Goal: Communication & Community: Answer question/provide support

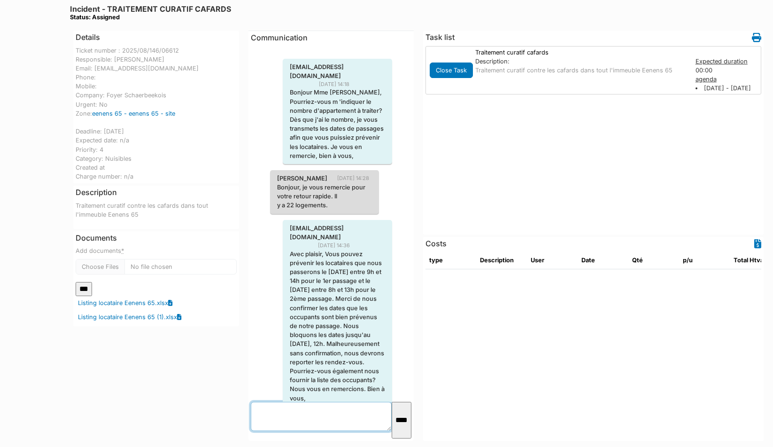
click at [285, 422] on textarea at bounding box center [321, 416] width 141 height 29
type textarea "**********"
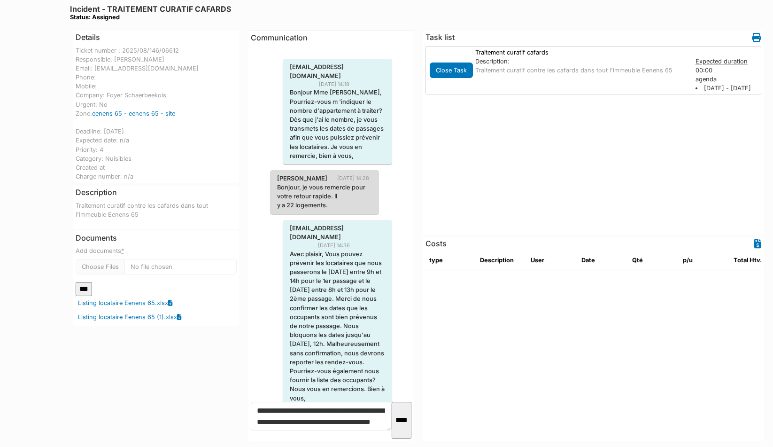
click at [404, 426] on input "****" at bounding box center [402, 420] width 20 height 37
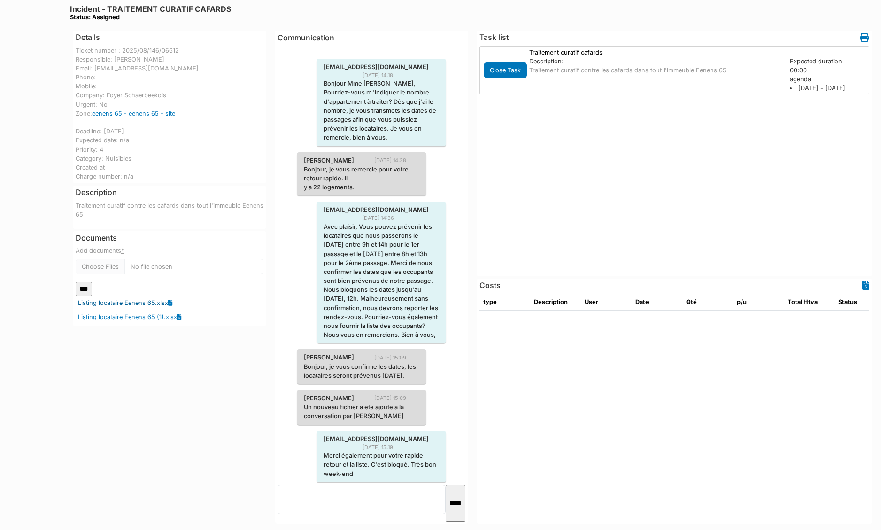
click at [128, 298] on link "Listing locataire Eenens 65.xlsx" at bounding box center [123, 302] width 90 height 9
